Goal: Task Accomplishment & Management: Use online tool/utility

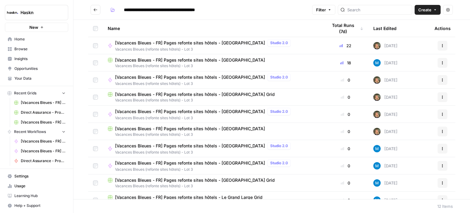
click at [237, 61] on span "[Vacances Bleues - FR] Pages refonte sites hôtels - [GEOGRAPHIC_DATA]" at bounding box center [190, 60] width 150 height 6
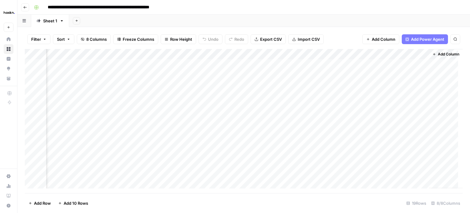
scroll to position [0, 117]
click at [416, 126] on div "Add Column" at bounding box center [244, 121] width 438 height 144
